Goal: Check status: Check status

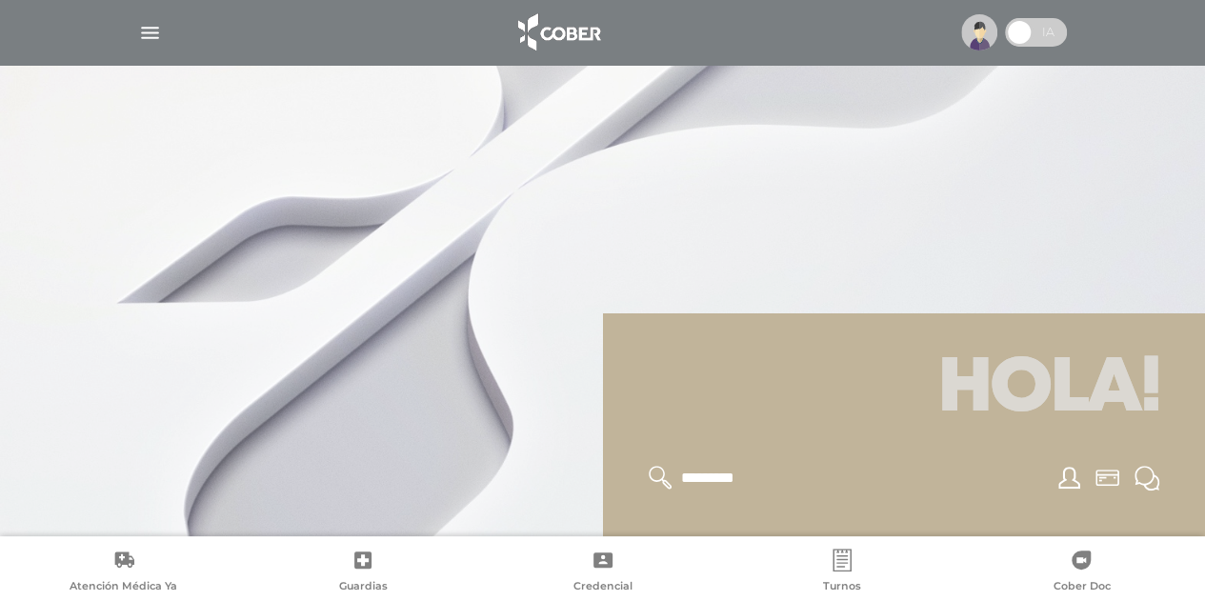
click at [149, 22] on img "button" at bounding box center [150, 33] width 24 height 24
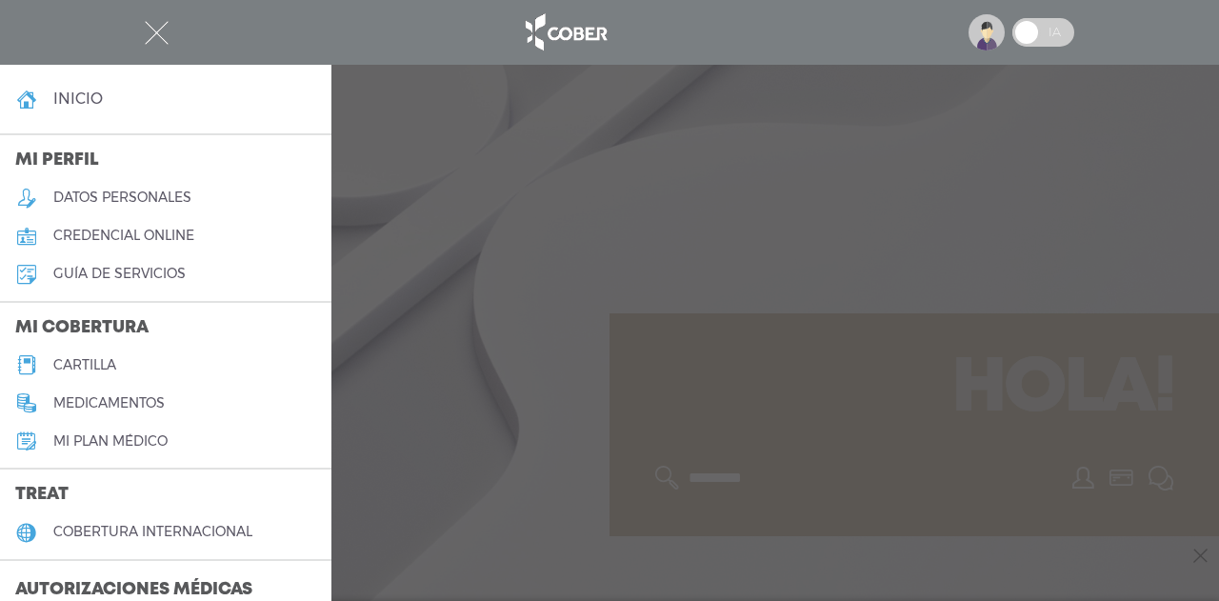
click at [127, 578] on h3 "Autorizaciones médicas" at bounding box center [134, 590] width 268 height 36
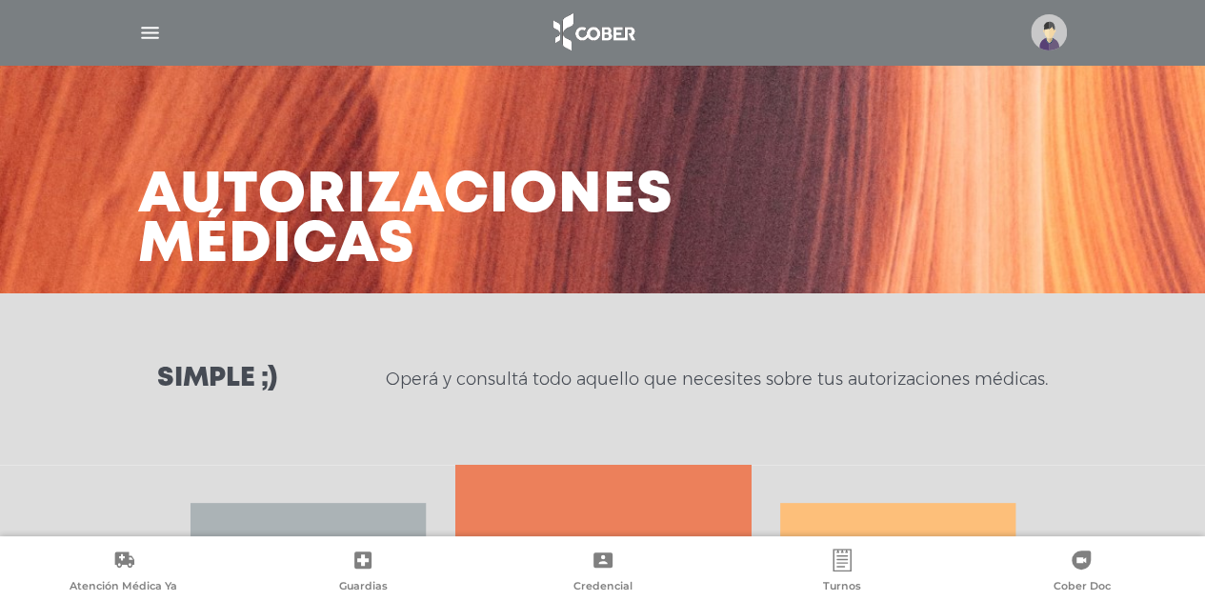
scroll to position [354, 0]
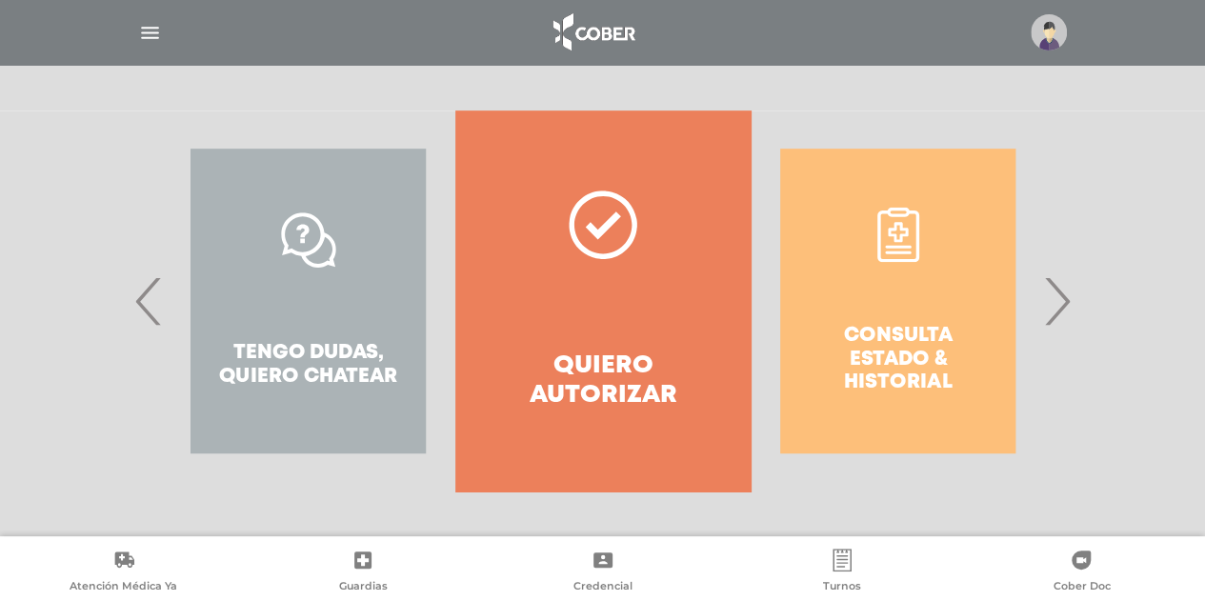
click at [1066, 307] on span "›" at bounding box center [1056, 301] width 37 height 103
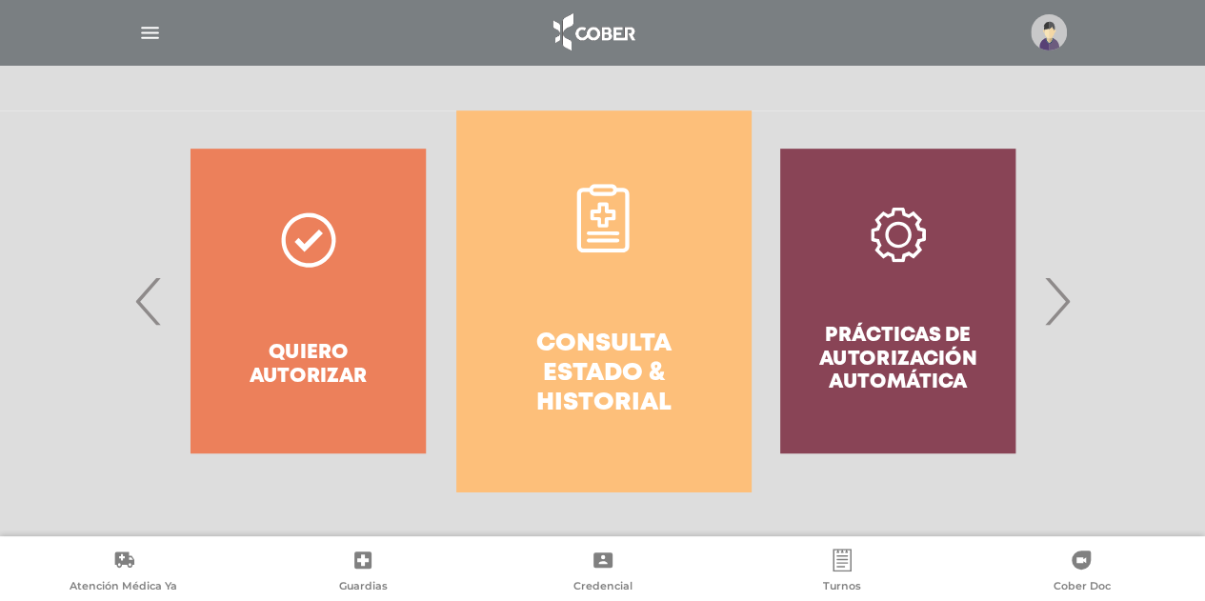
click at [647, 313] on link "Consulta estado & historial" at bounding box center [603, 300] width 294 height 381
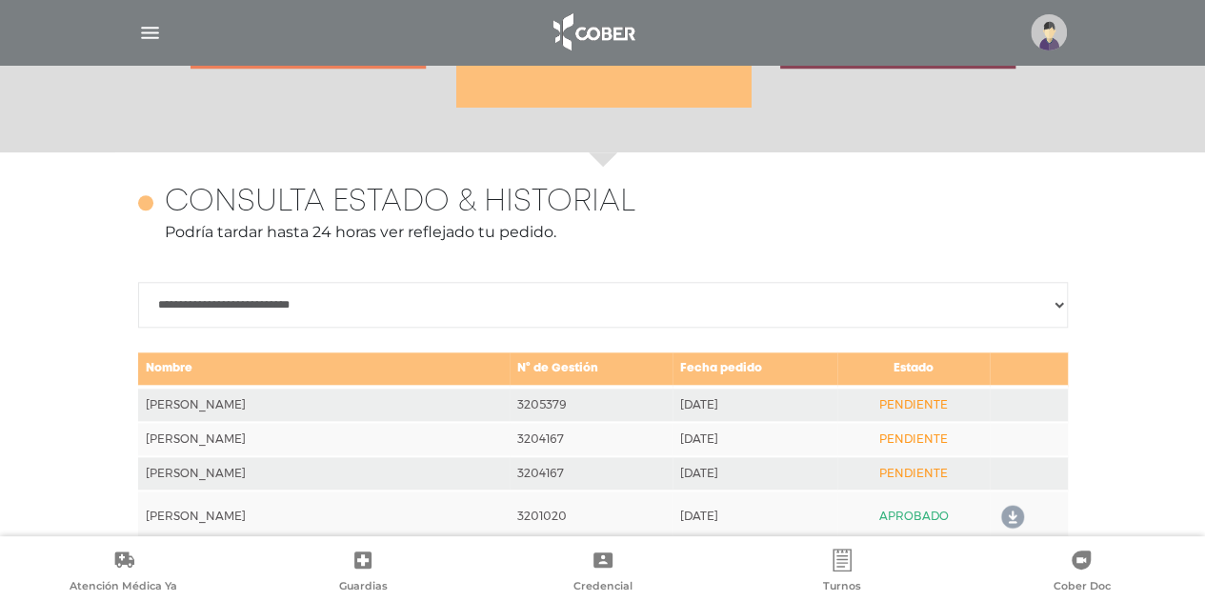
scroll to position [846, 0]
